Goal: Task Accomplishment & Management: Manage account settings

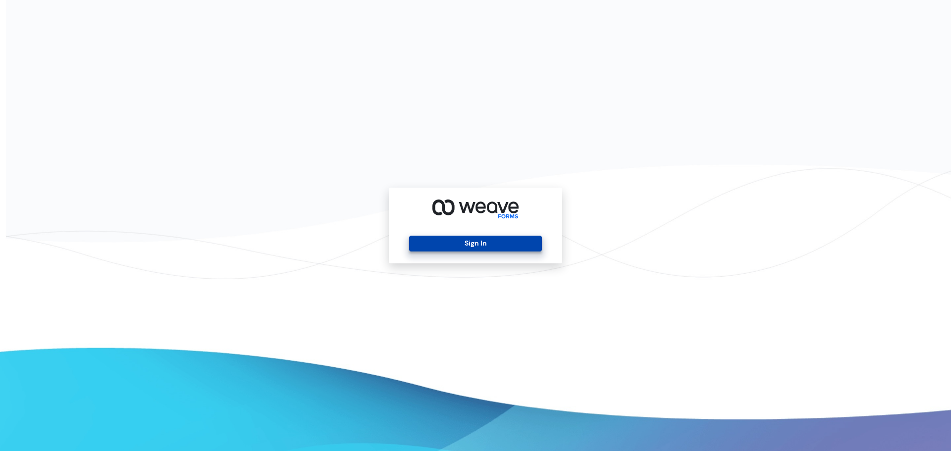
click at [493, 243] on button "Sign In" at bounding box center [475, 244] width 132 height 16
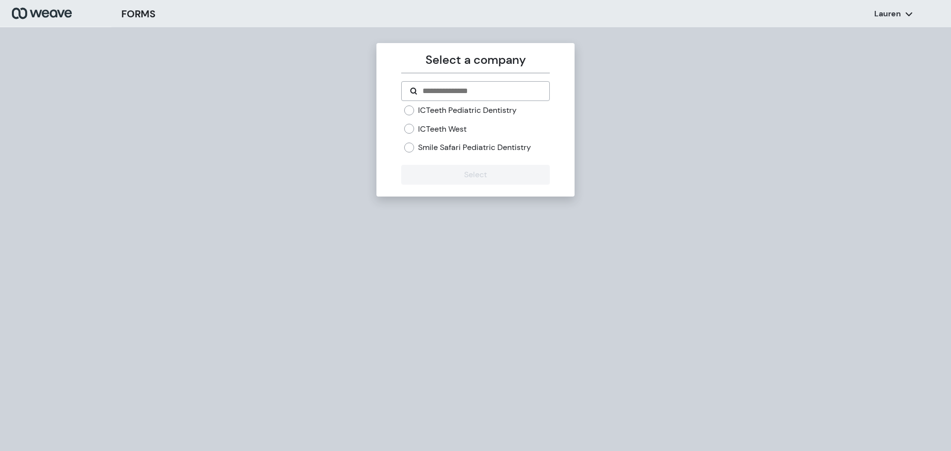
click at [437, 129] on label "ICTeeth West" at bounding box center [442, 129] width 49 height 11
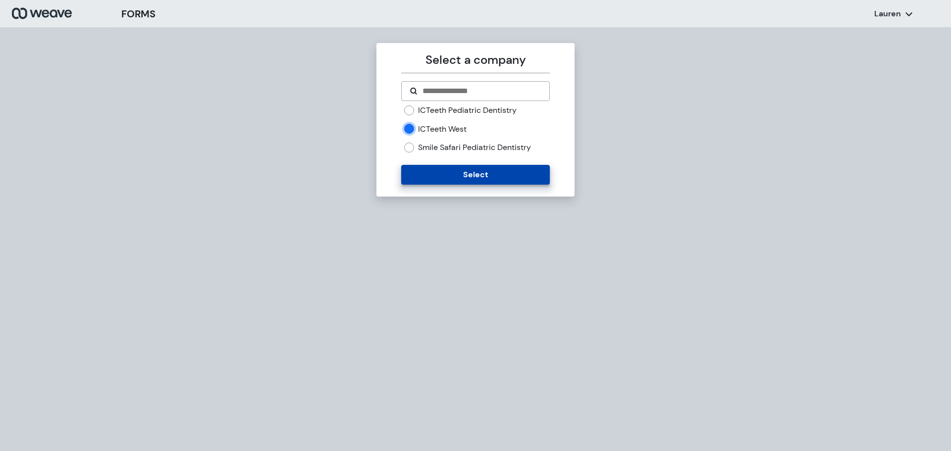
click at [446, 172] on button "Select" at bounding box center [475, 175] width 148 height 20
